Goal: Book appointment/travel/reservation

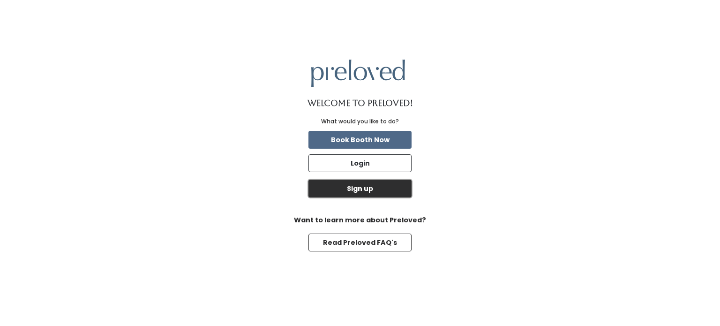
click at [379, 181] on button "Sign up" at bounding box center [360, 189] width 103 height 18
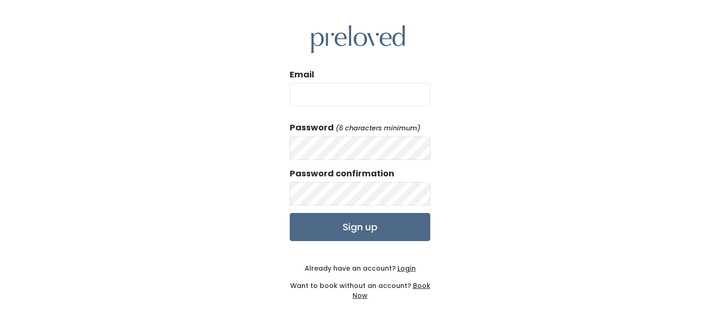
click at [358, 102] on input "Email" at bounding box center [360, 94] width 141 height 23
type input "[EMAIL_ADDRESS][DOMAIN_NAME]"
click at [290, 213] on input "Sign up" at bounding box center [360, 227] width 141 height 28
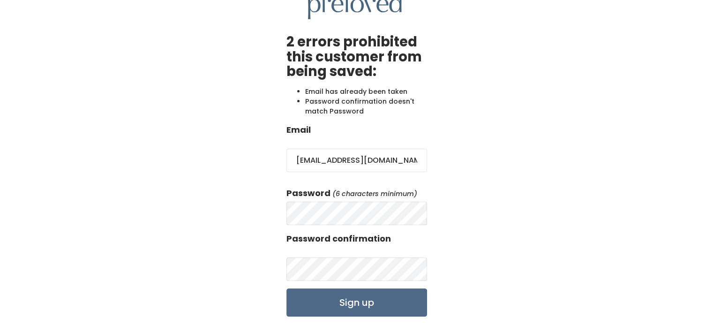
scroll to position [94, 0]
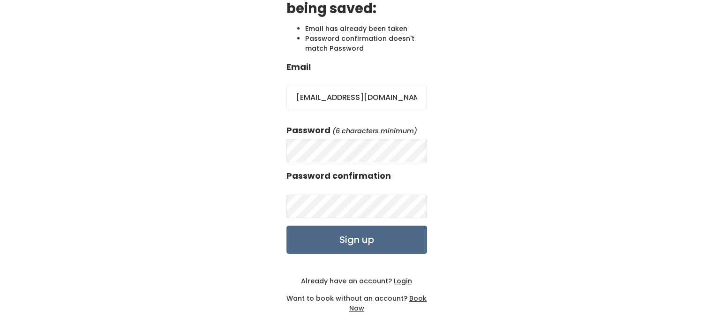
click at [400, 279] on u "Login" at bounding box center [403, 280] width 18 height 9
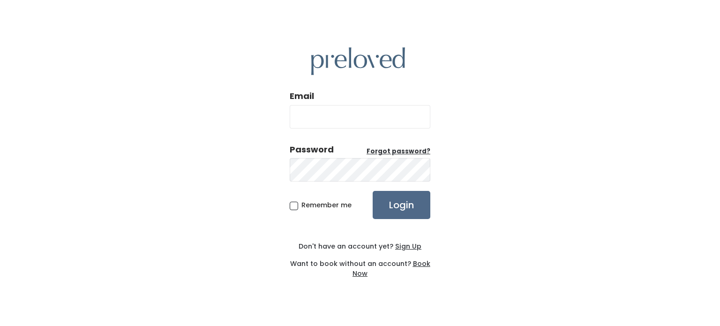
click at [328, 110] on input "Email" at bounding box center [360, 116] width 141 height 23
type input "[EMAIL_ADDRESS][DOMAIN_NAME]"
click at [373, 191] on input "Login" at bounding box center [402, 205] width 58 height 28
click at [395, 205] on input "Login" at bounding box center [402, 205] width 58 height 28
click at [383, 146] on label "Password Forgot password?" at bounding box center [360, 149] width 141 height 12
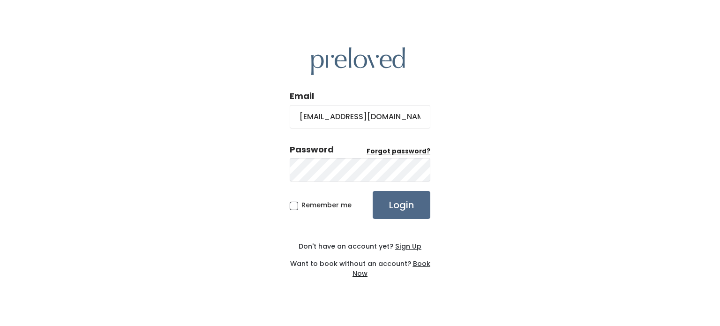
click at [383, 151] on u "Forgot password?" at bounding box center [399, 151] width 64 height 9
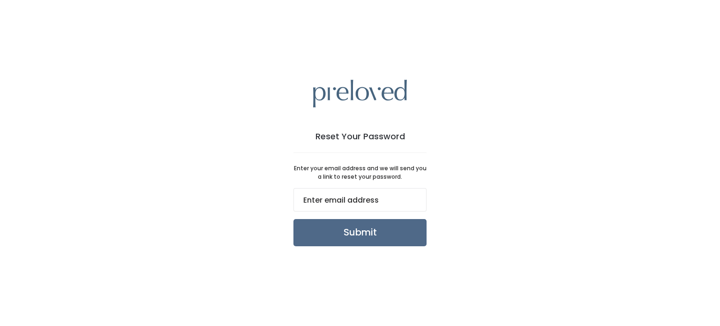
click at [373, 199] on input "email" at bounding box center [360, 199] width 133 height 23
type input "[EMAIL_ADDRESS][DOMAIN_NAME]"
click at [359, 224] on input "Submit" at bounding box center [360, 232] width 133 height 27
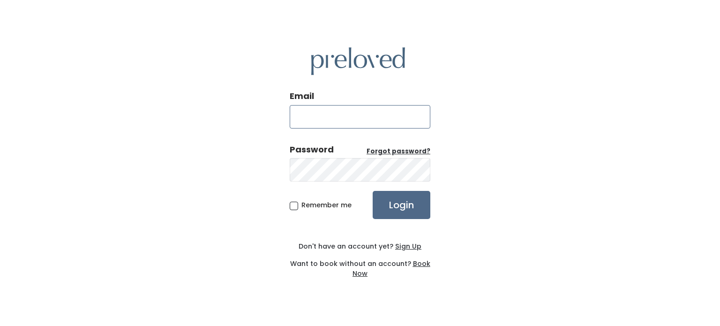
click at [336, 118] on input "Email" at bounding box center [360, 116] width 141 height 23
type input "s"
type input "[EMAIL_ADDRESS][DOMAIN_NAME]"
click at [373, 191] on input "Login" at bounding box center [402, 205] width 58 height 28
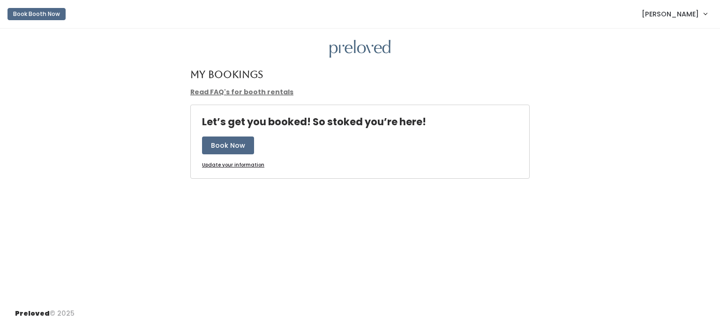
click at [226, 93] on link "Read FAQ's for booth rentals" at bounding box center [241, 91] width 103 height 9
click at [227, 139] on button "Book Now" at bounding box center [228, 145] width 52 height 18
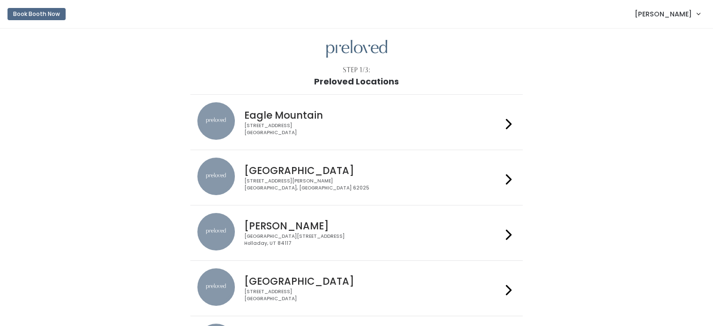
click at [286, 166] on h4 "Edwardsville" at bounding box center [373, 170] width 258 height 11
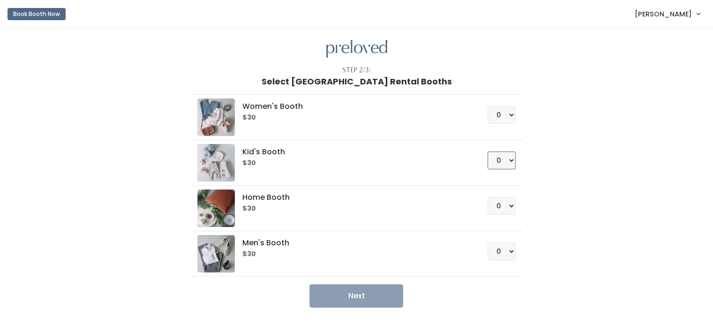
click at [504, 154] on select "0 1 2 3 4" at bounding box center [502, 160] width 28 height 18
select select "1"
click at [488, 151] on select "0 1 2 3 4" at bounding box center [502, 160] width 28 height 18
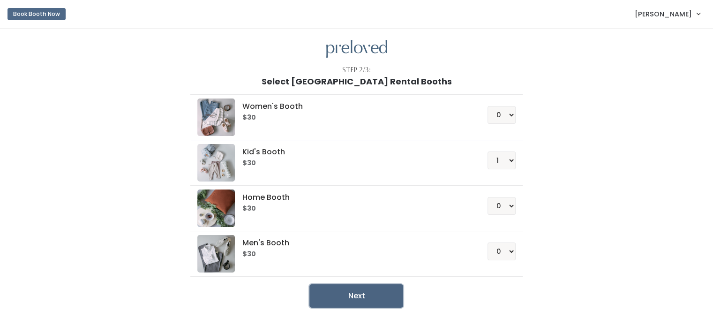
click at [369, 291] on button "Next" at bounding box center [356, 295] width 94 height 23
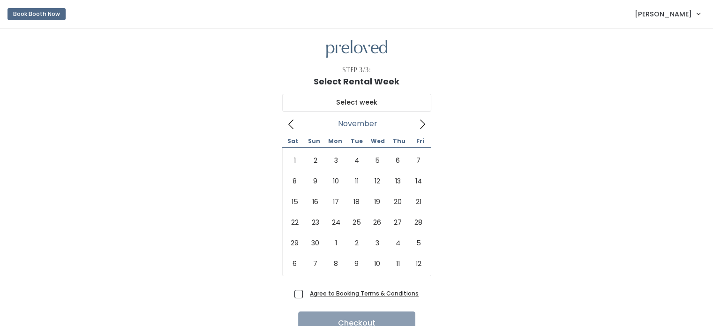
click at [420, 120] on icon at bounding box center [422, 124] width 10 height 10
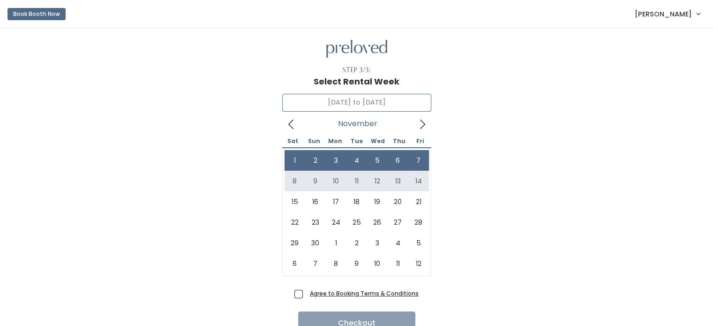
type input "[DATE] to [DATE]"
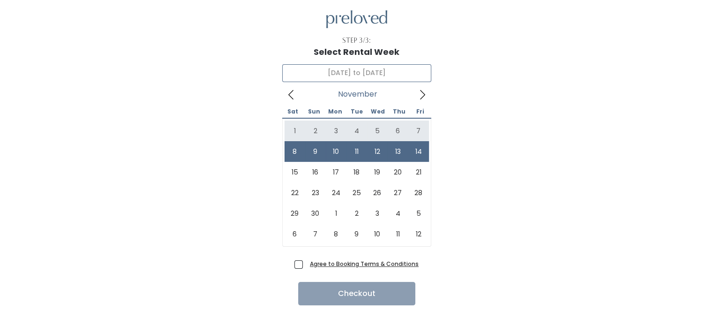
scroll to position [44, 0]
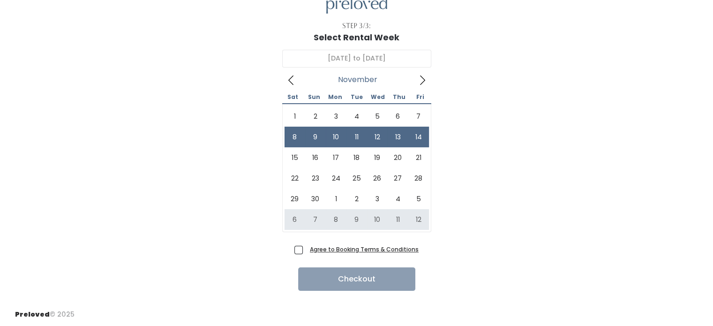
click at [306, 247] on span "Agree to Booking Terms & Conditions" at bounding box center [362, 248] width 113 height 9
click at [306, 247] on input "Agree to Booking Terms & Conditions" at bounding box center [309, 247] width 6 height 6
checkbox input "true"
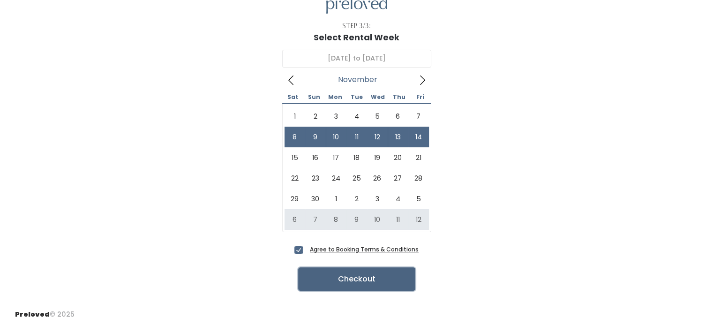
click at [348, 274] on button "Checkout" at bounding box center [356, 278] width 117 height 23
